Goal: Transaction & Acquisition: Book appointment/travel/reservation

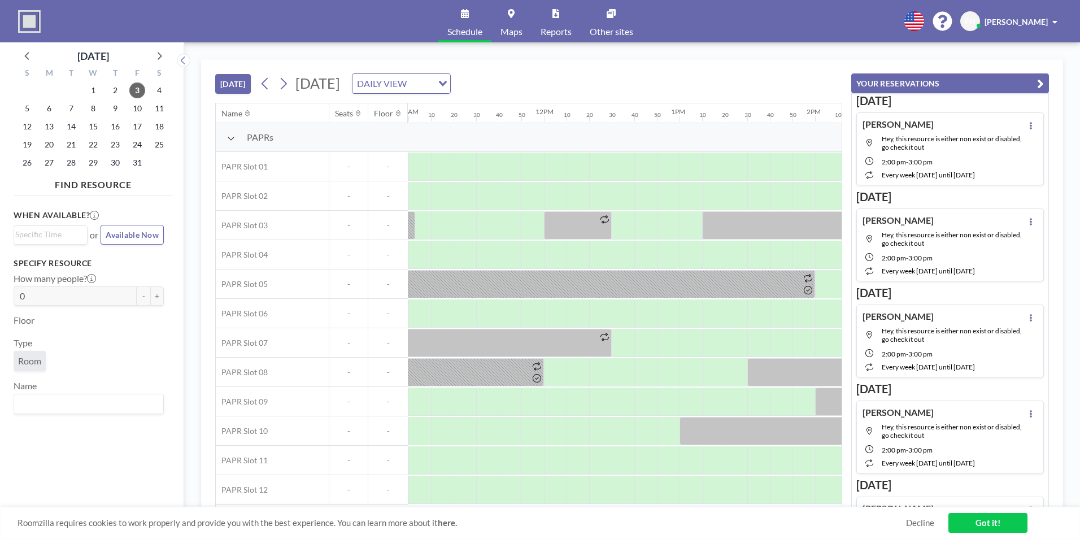
scroll to position [0, 1478]
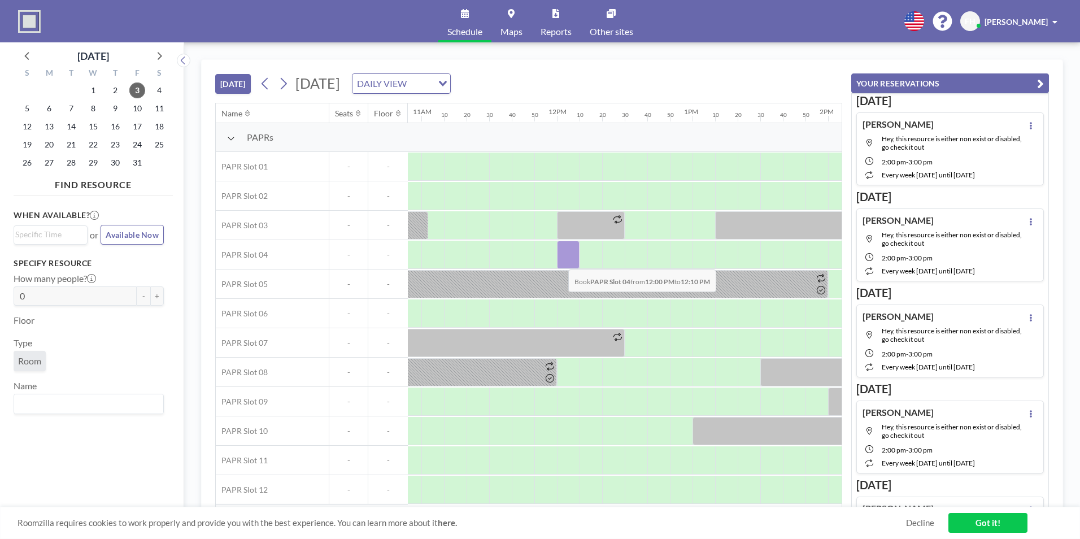
click at [559, 261] on div at bounding box center [568, 255] width 23 height 28
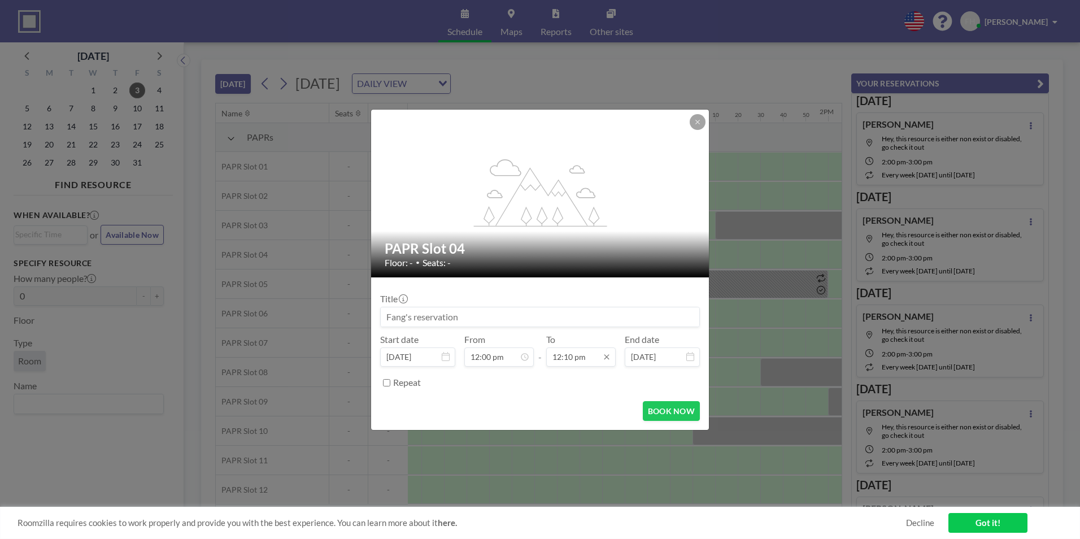
scroll to position [1468, 0]
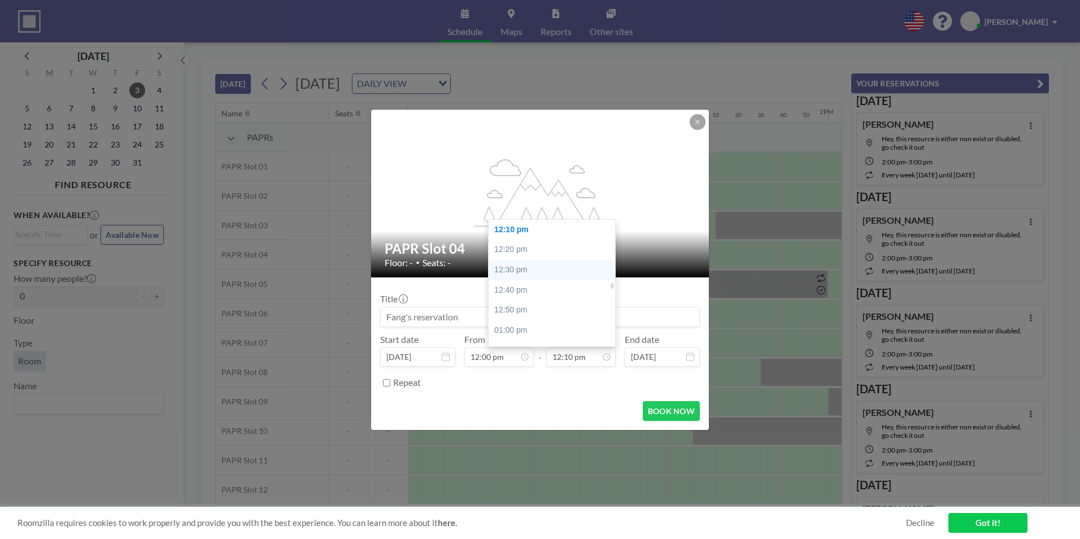
click at [520, 271] on div "12:30 pm" at bounding box center [555, 270] width 132 height 20
type input "12:30 pm"
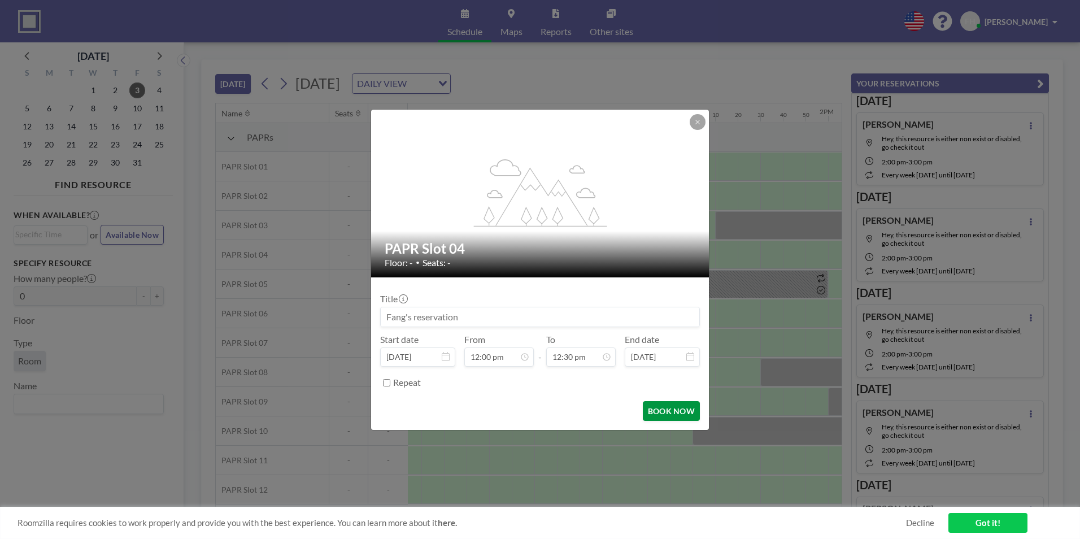
scroll to position [1508, 0]
click at [665, 410] on button "BOOK NOW" at bounding box center [671, 411] width 57 height 20
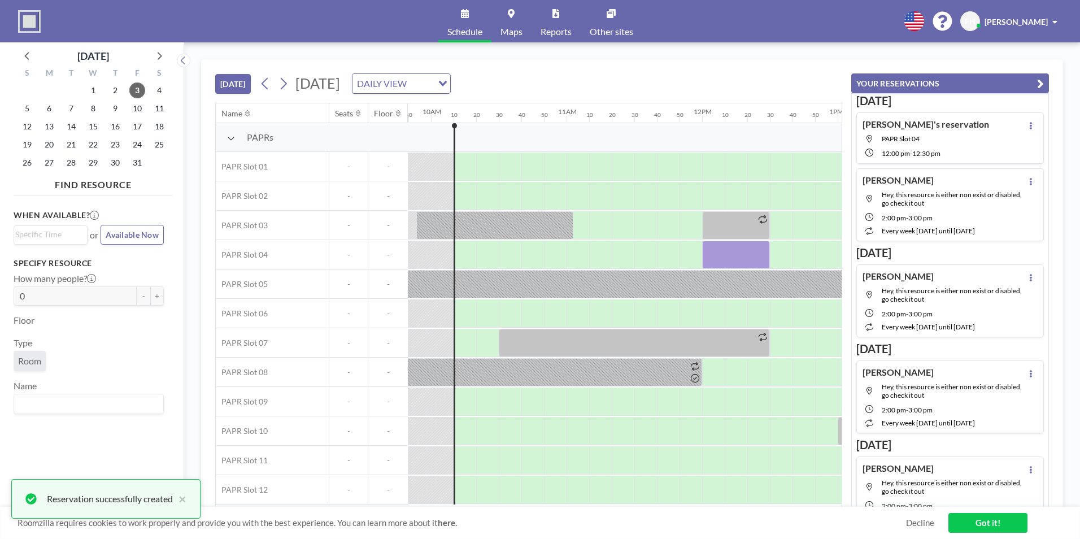
scroll to position [0, 1342]
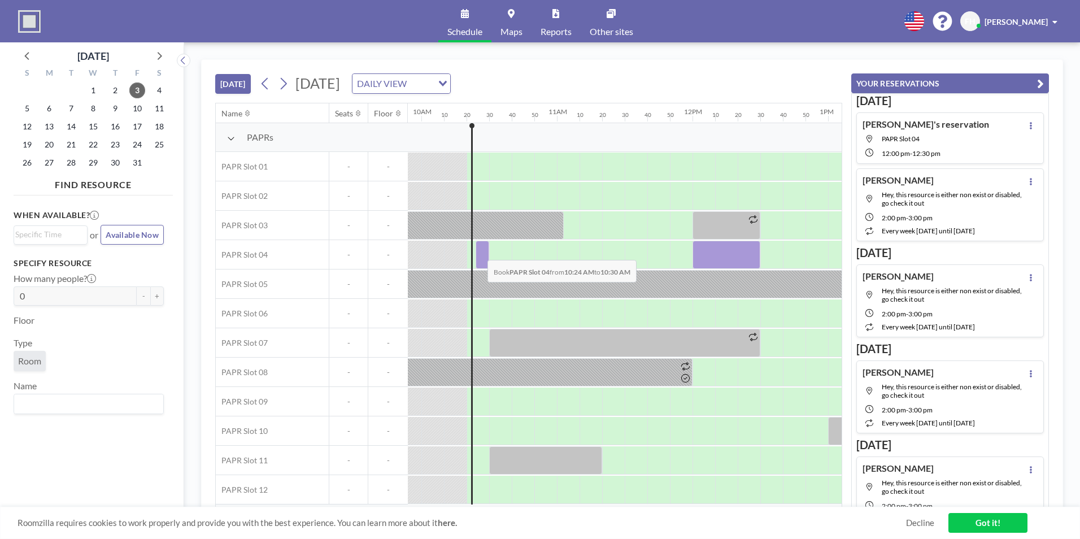
click at [479, 251] on div at bounding box center [483, 255] width 14 height 28
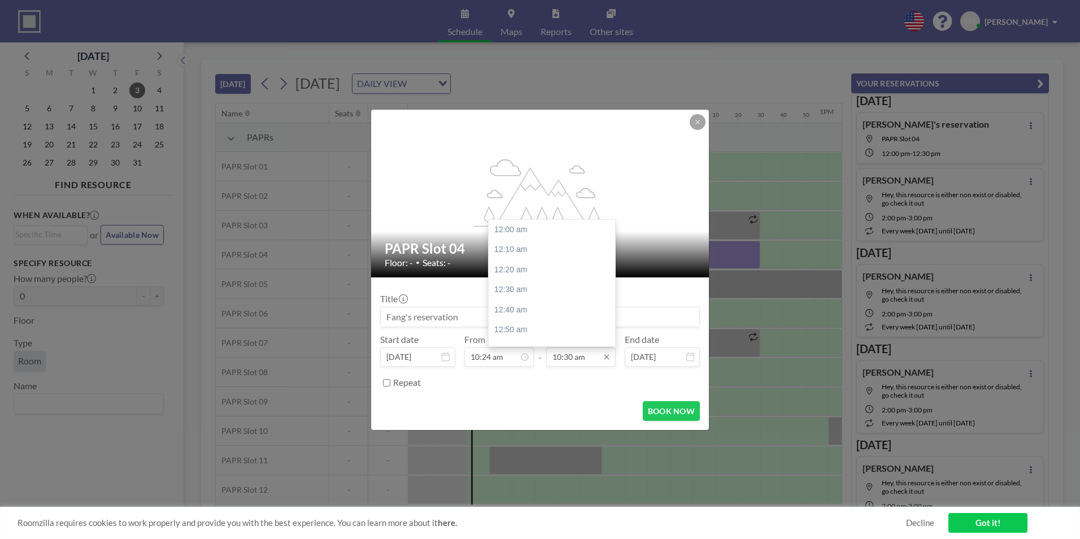
scroll to position [1267, 0]
click at [594, 359] on input "10:30 am" at bounding box center [580, 356] width 69 height 19
click at [533, 244] on div "11:30 am" at bounding box center [555, 237] width 132 height 20
type input "11:30 am"
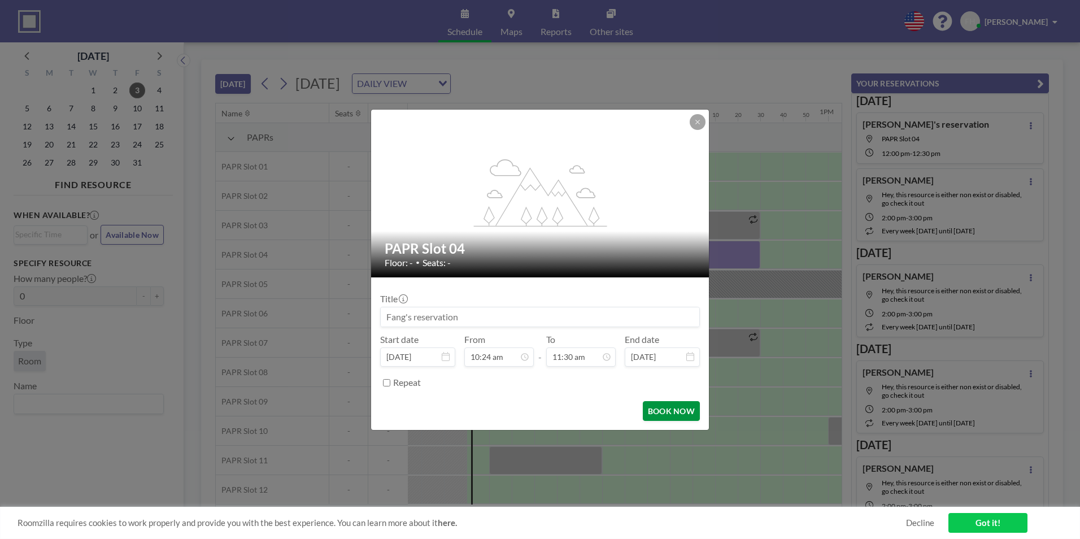
click at [669, 414] on button "BOOK NOW" at bounding box center [671, 411] width 57 height 20
